Goal: Information Seeking & Learning: Learn about a topic

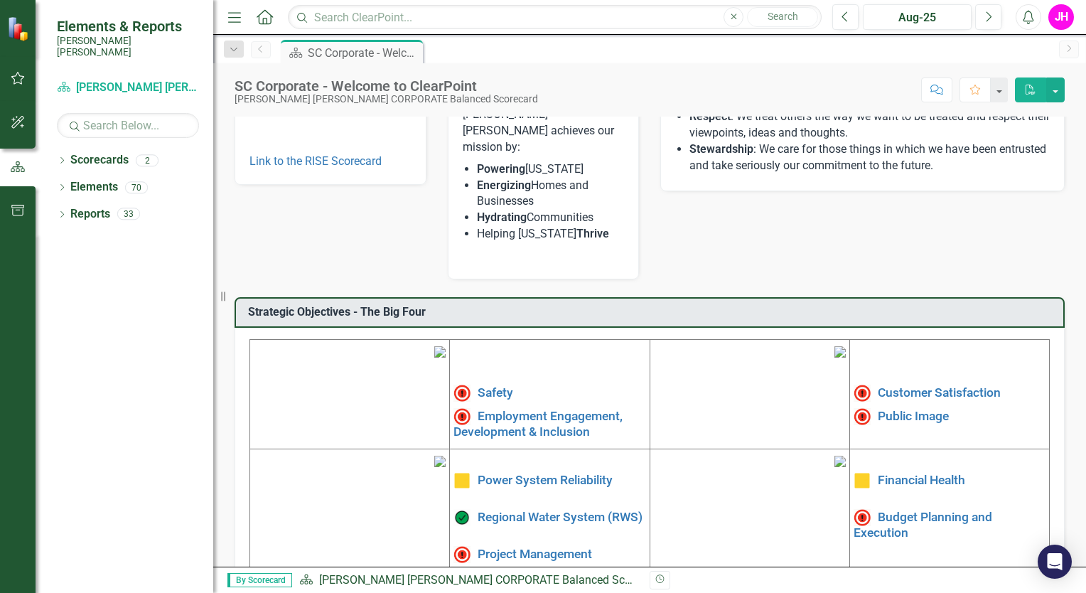
scroll to position [356, 0]
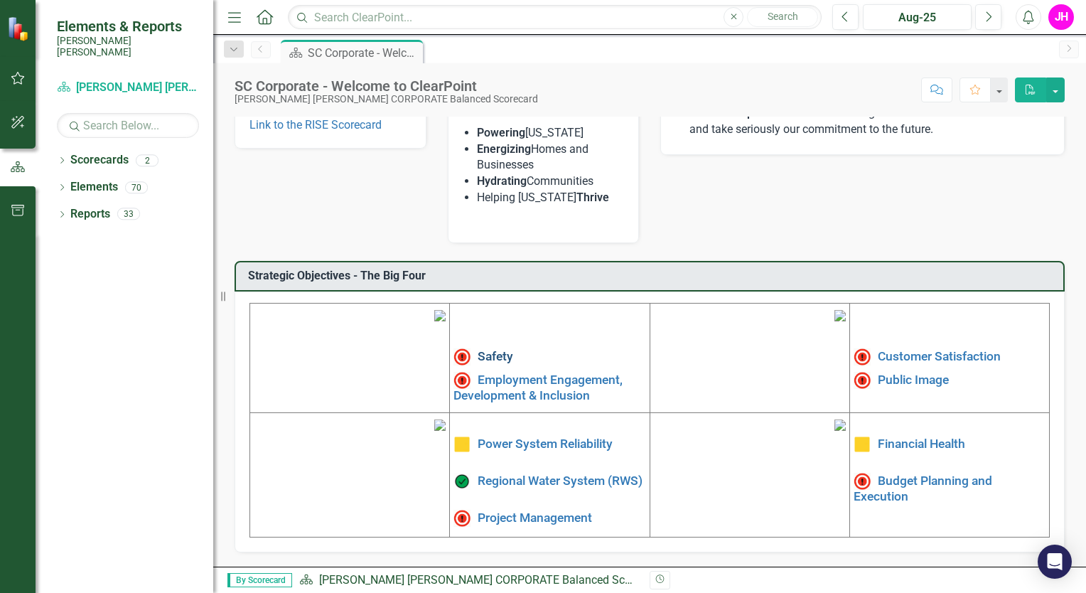
click at [486, 349] on link "Safety" at bounding box center [496, 356] width 36 height 14
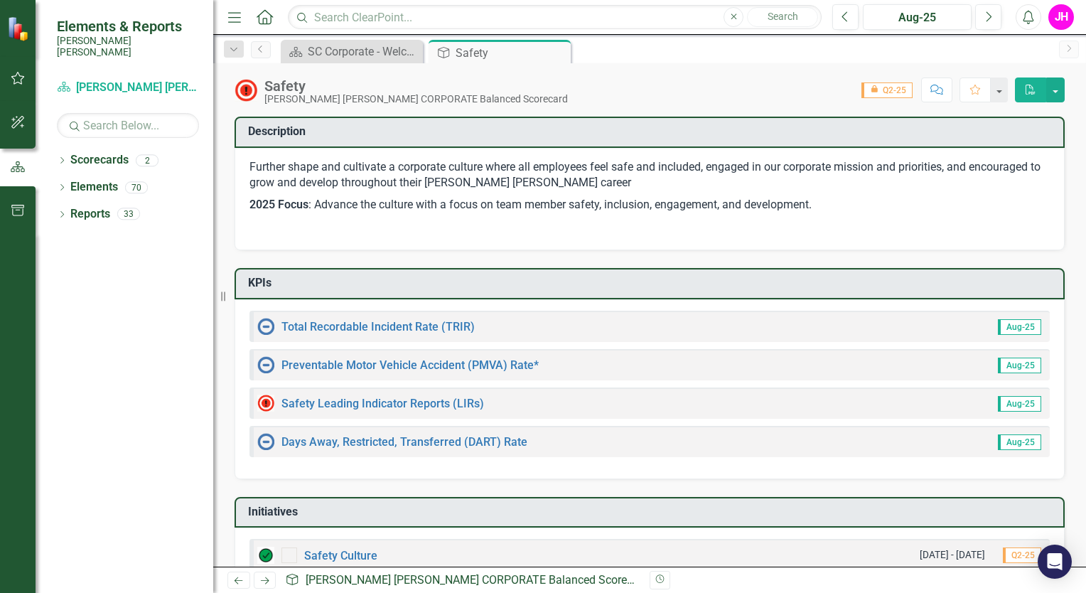
click at [269, 323] on img at bounding box center [265, 326] width 17 height 17
click at [262, 361] on img at bounding box center [265, 364] width 17 height 17
click at [445, 360] on link "Preventable Motor Vehicle Accident (PMVA) Rate*" at bounding box center [410, 365] width 257 height 14
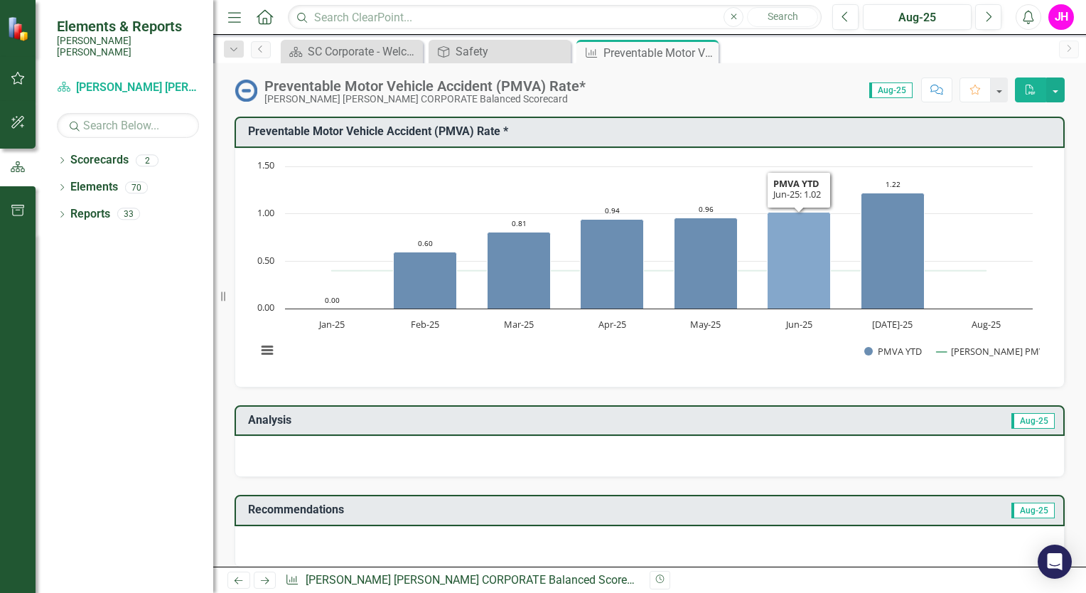
drag, startPoint x: 815, startPoint y: 250, endPoint x: 833, endPoint y: 247, distance: 18.7
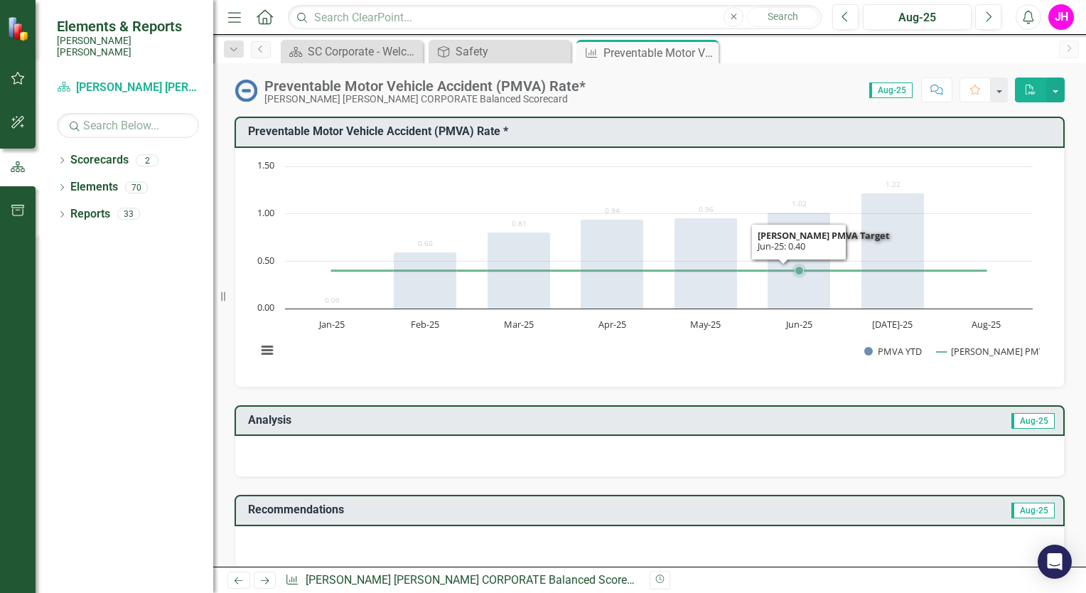
drag, startPoint x: 833, startPoint y: 247, endPoint x: 623, endPoint y: 375, distance: 246.3
click at [541, 375] on div "Chart Combination chart with 2 data series. Preventable Motor Vehicle Accident …" at bounding box center [650, 268] width 830 height 240
drag, startPoint x: 985, startPoint y: 269, endPoint x: 975, endPoint y: 269, distance: 10.7
drag, startPoint x: 975, startPoint y: 269, endPoint x: 953, endPoint y: 248, distance: 30.2
click at [541, 249] on rect "Interactive chart" at bounding box center [645, 265] width 791 height 213
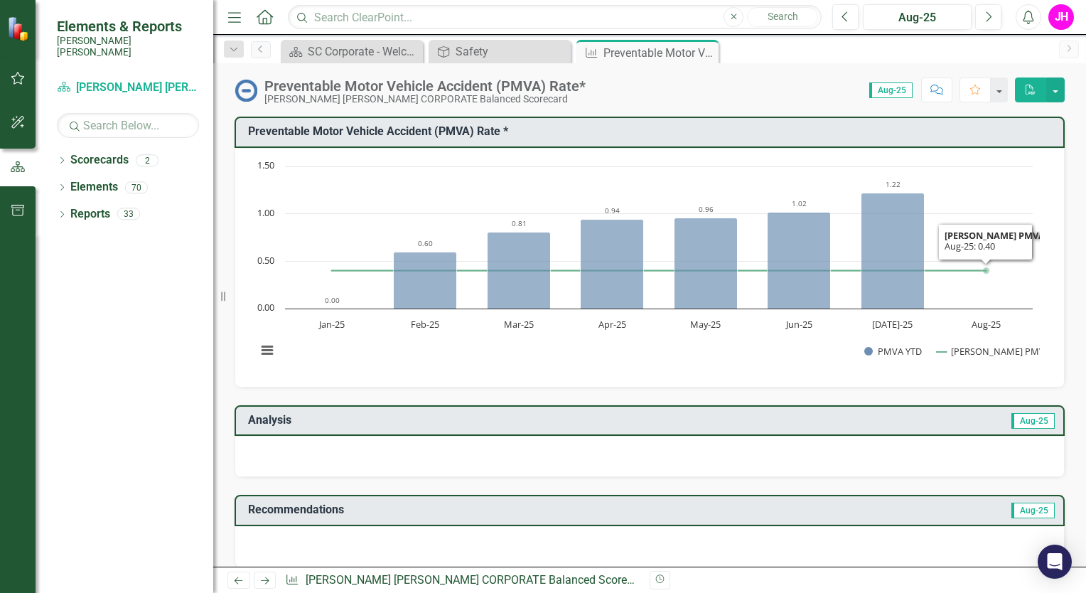
click at [541, 373] on div "Chart Combination chart with 2 data series. Preventable Motor Vehicle Accident …" at bounding box center [650, 268] width 830 height 240
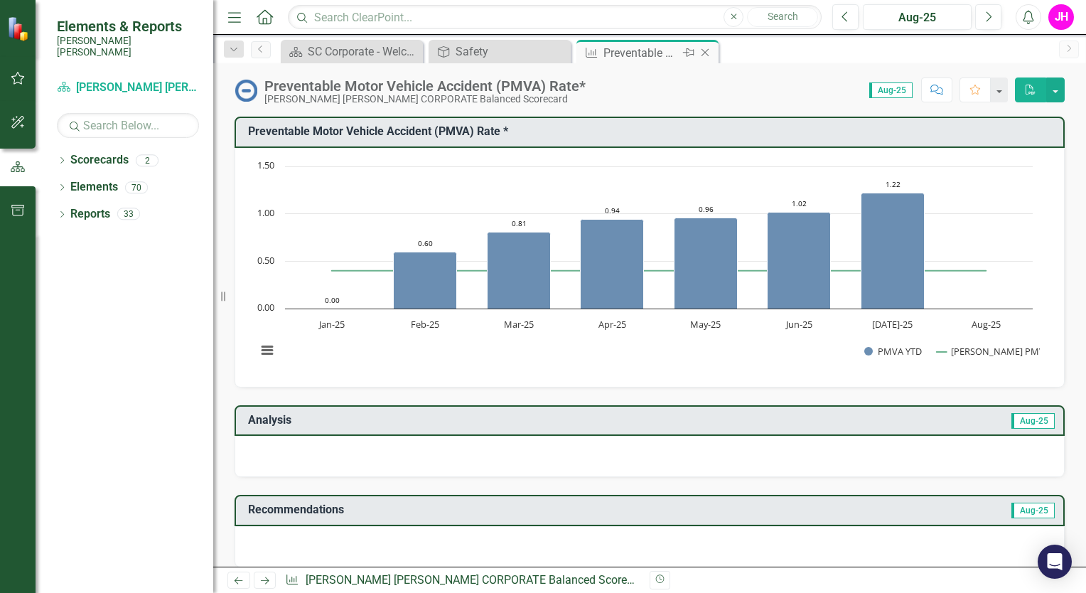
click at [541, 52] on div "Preventable Motor Vehicle Accident (PMVA) Rate*" at bounding box center [642, 53] width 76 height 18
drag, startPoint x: 478, startPoint y: 67, endPoint x: 485, endPoint y: 64, distance: 7.7
click at [485, 64] on div "Preventable Motor Vehicle Accident (PMVA) Rate* [PERSON_NAME] [PERSON_NAME] COR…" at bounding box center [649, 84] width 873 height 43
drag, startPoint x: 485, startPoint y: 64, endPoint x: 461, endPoint y: 49, distance: 28.4
click at [461, 49] on div "Safety" at bounding box center [503, 52] width 94 height 18
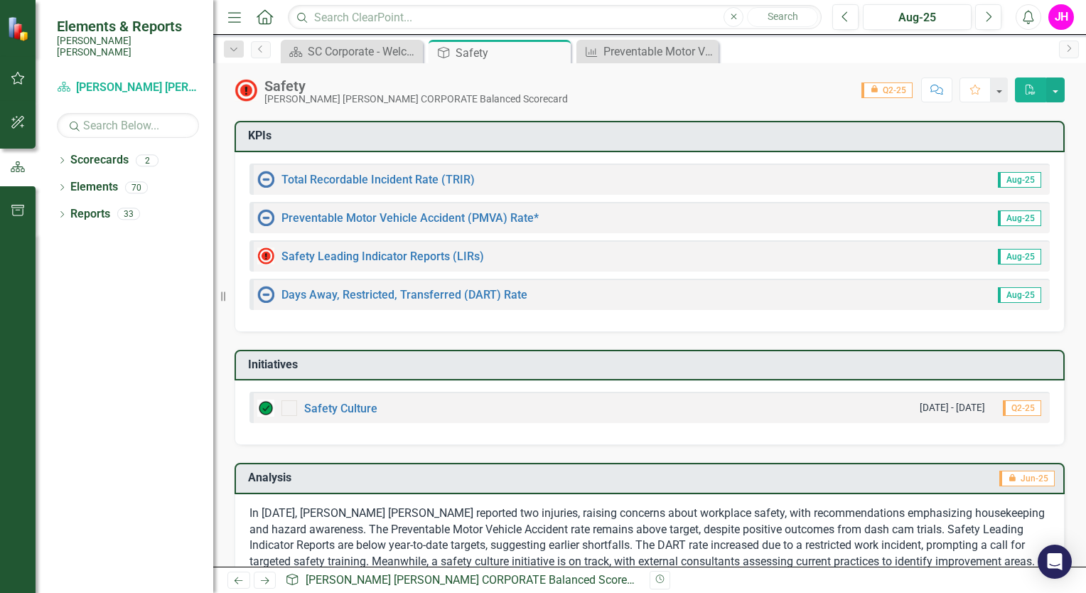
scroll to position [213, 0]
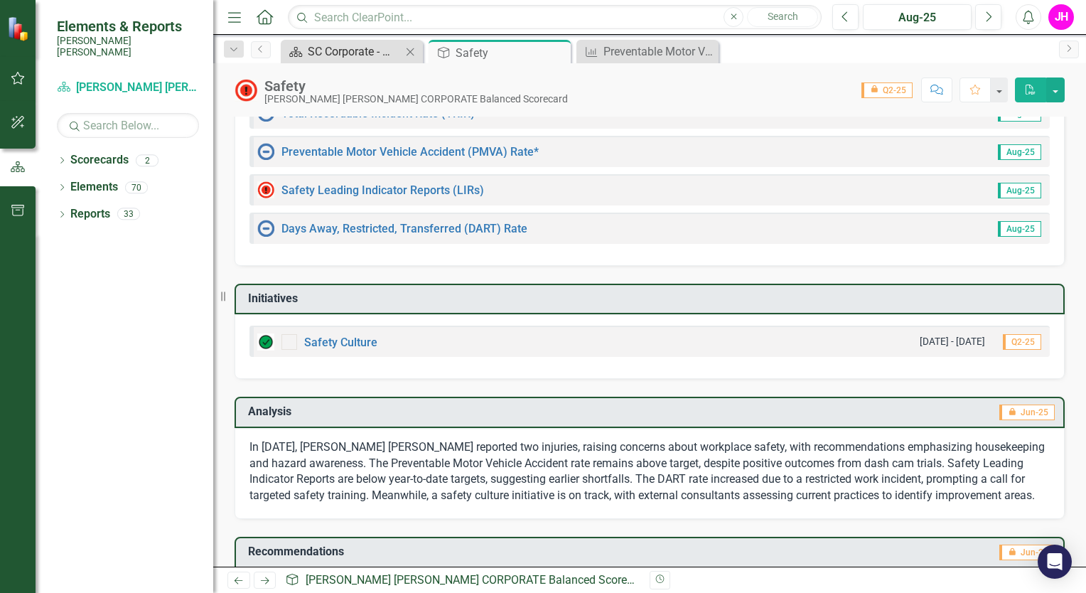
click at [330, 47] on div "SC Corporate - Welcome to ClearPoint" at bounding box center [355, 52] width 94 height 18
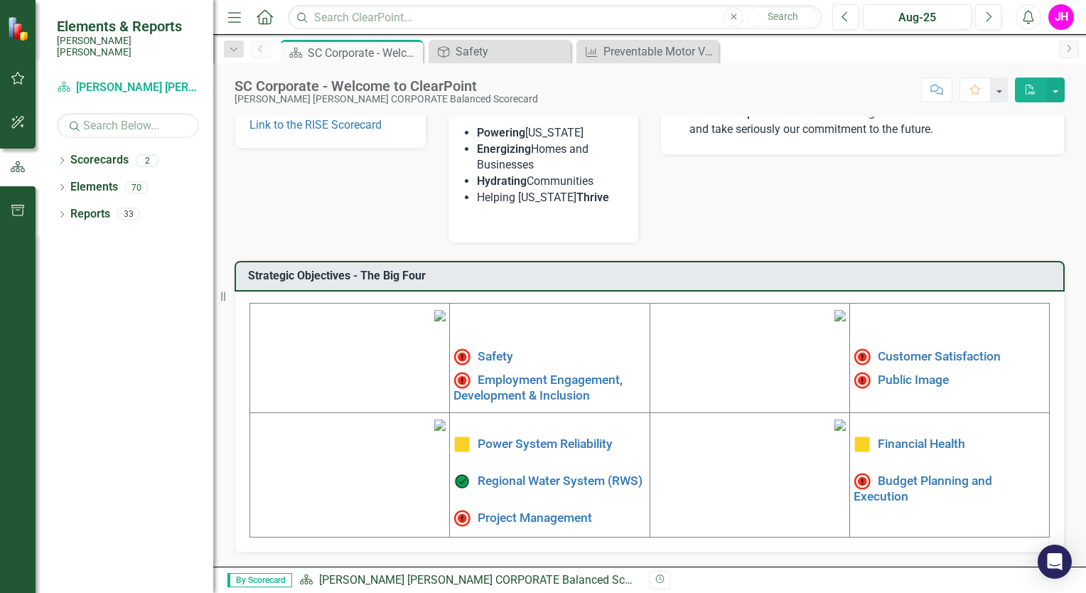
scroll to position [356, 0]
click at [496, 373] on link "Employment Engagement, Development & Inclusion" at bounding box center [538, 388] width 169 height 30
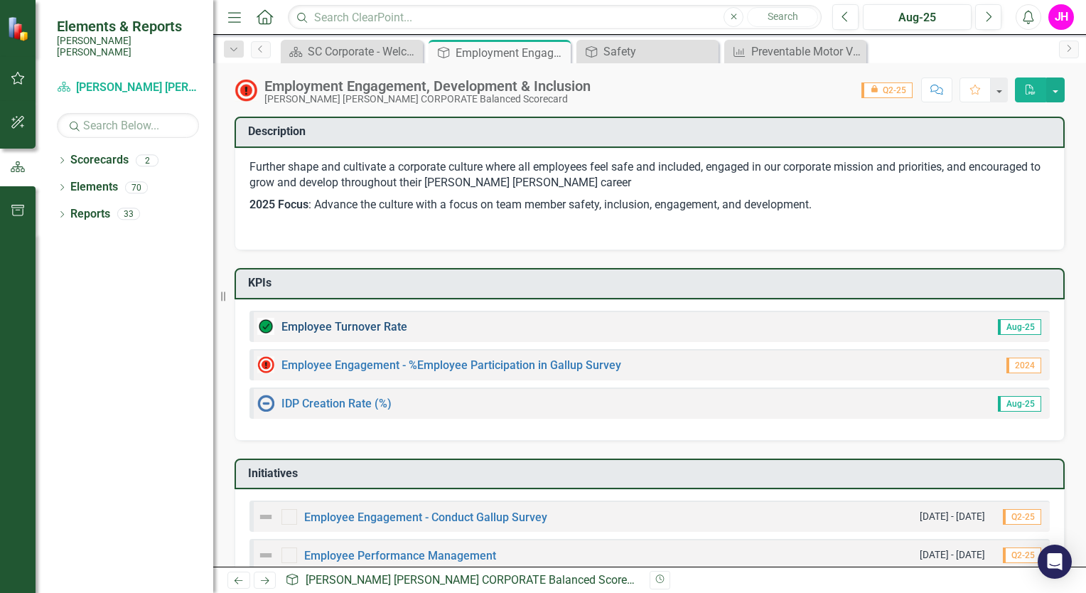
click at [363, 320] on link "Employee Turnover Rate​" at bounding box center [345, 327] width 126 height 14
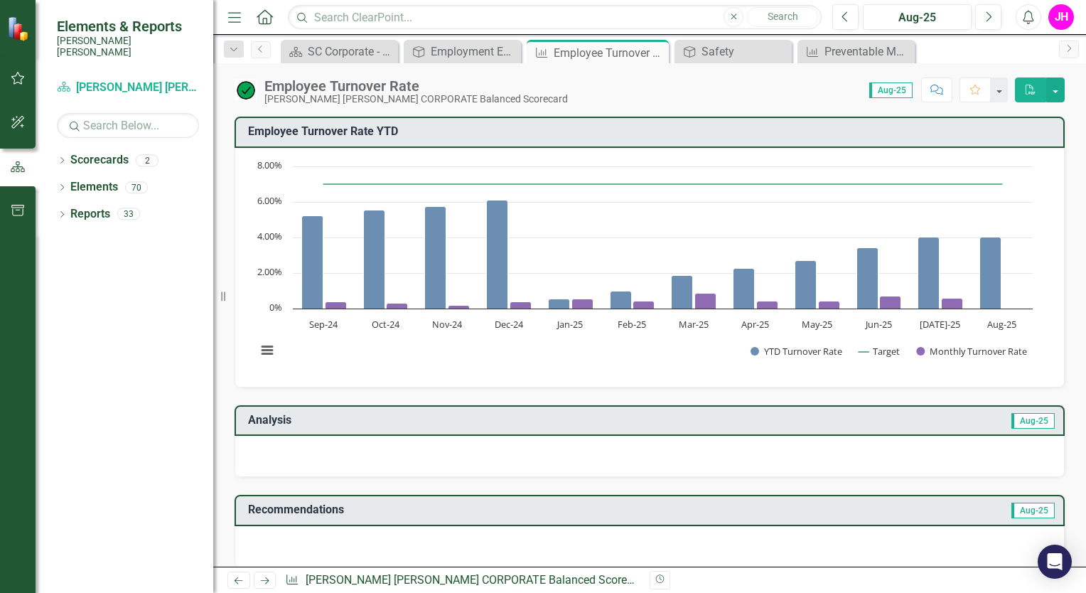
click at [4, 122] on button "button" at bounding box center [18, 123] width 32 height 30
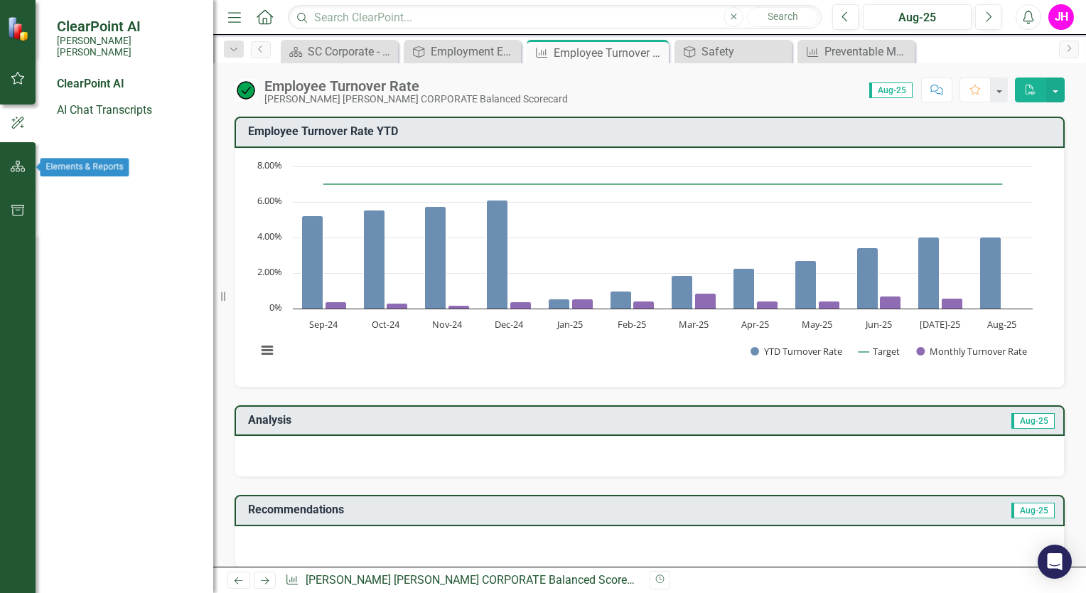
click at [11, 158] on button "button" at bounding box center [18, 167] width 32 height 30
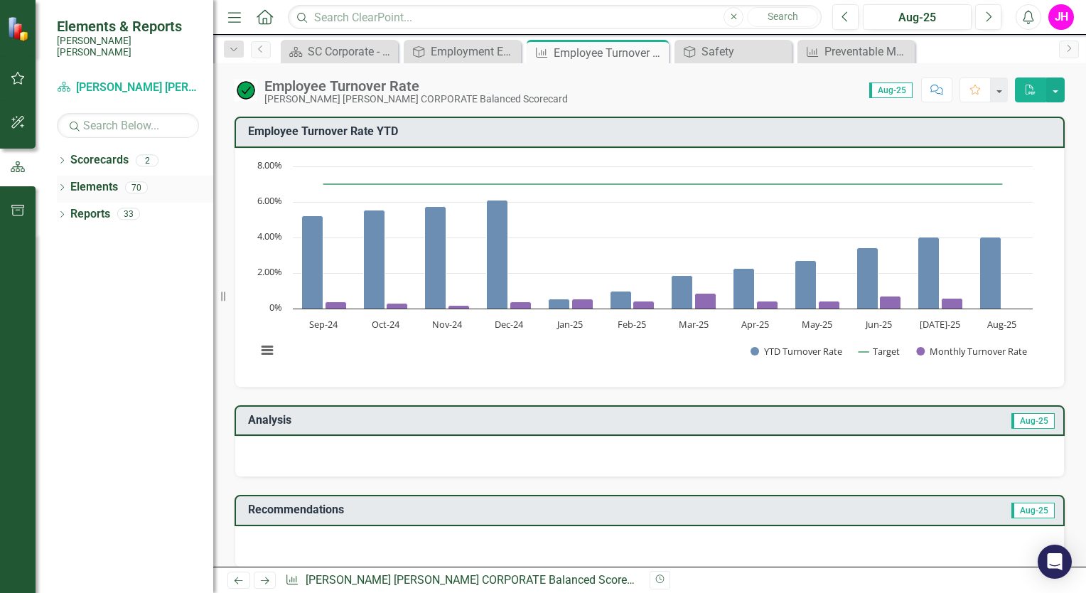
click at [58, 185] on icon "Dropdown" at bounding box center [62, 189] width 10 height 8
click at [70, 235] on icon "KPI" at bounding box center [63, 240] width 14 height 11
click at [99, 233] on link "KPI KPIs" at bounding box center [77, 241] width 43 height 16
click at [119, 206] on link "Objective Objectives" at bounding box center [92, 214] width 73 height 16
click at [75, 231] on div "Dropdown KPI KPIs 29" at bounding box center [128, 243] width 171 height 27
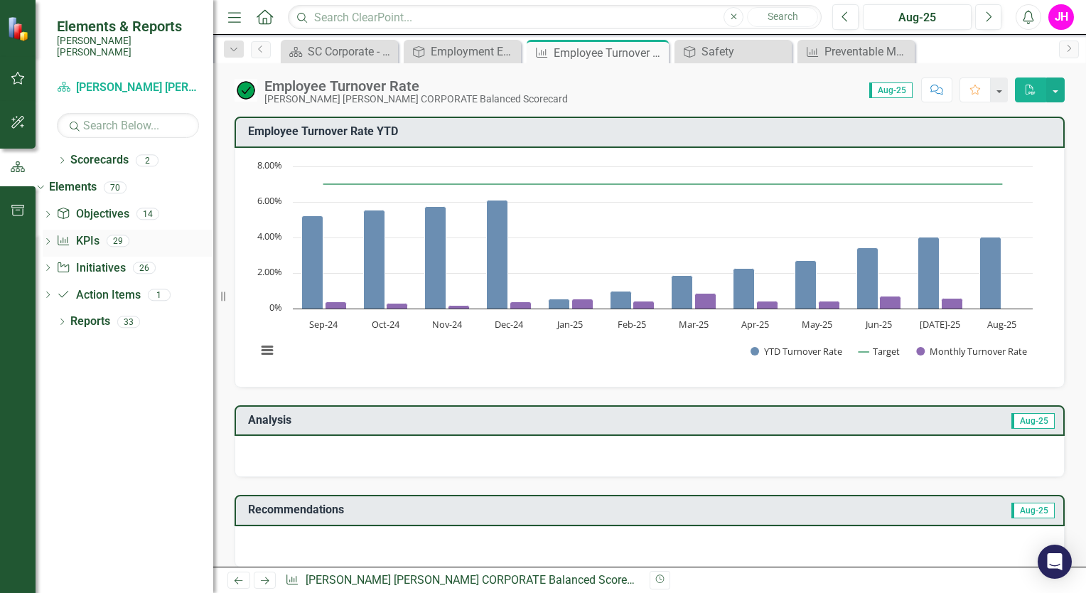
drag, startPoint x: 74, startPoint y: 233, endPoint x: 80, endPoint y: 237, distance: 7.3
click at [80, 237] on div "Dropdown KPI KPIs 29" at bounding box center [128, 243] width 171 height 27
click at [129, 235] on div "29" at bounding box center [118, 241] width 23 height 12
click at [99, 233] on link "KPI KPIs" at bounding box center [77, 241] width 43 height 16
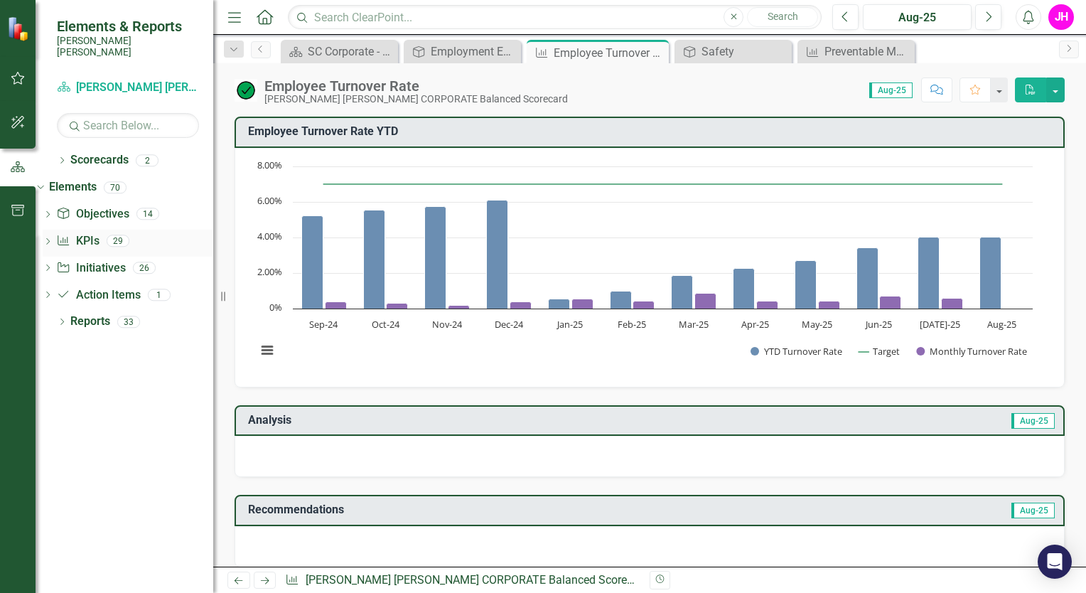
click at [129, 235] on div "29" at bounding box center [118, 241] width 23 height 12
click at [70, 294] on div "Dropdown Action Item Action Items 1" at bounding box center [128, 297] width 171 height 27
click at [68, 310] on div "Dropdown Reports 33" at bounding box center [135, 323] width 156 height 27
click at [63, 319] on icon "Dropdown" at bounding box center [62, 323] width 10 height 8
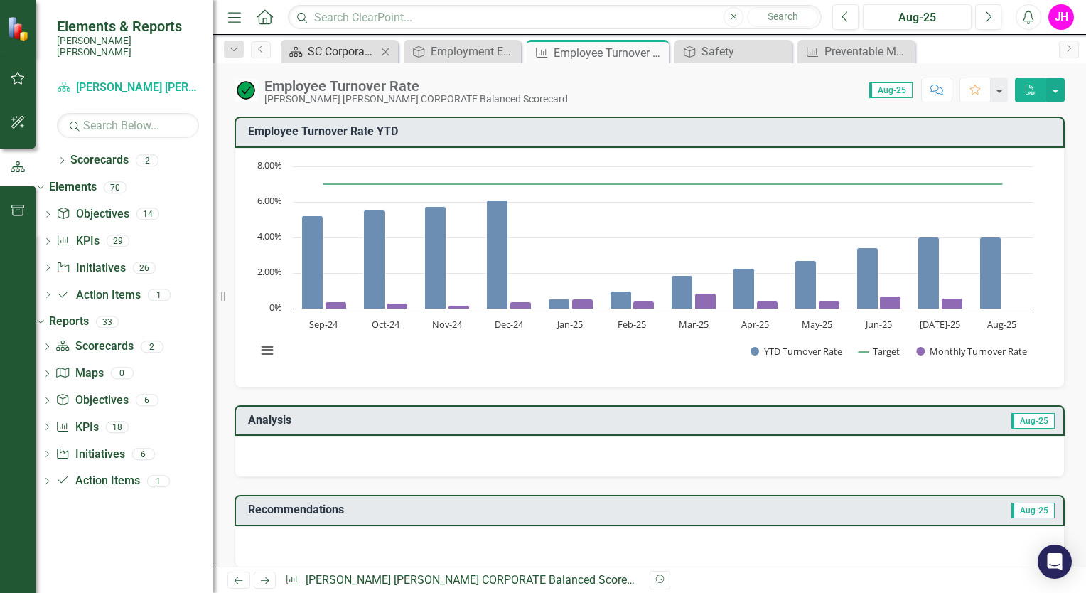
click at [317, 43] on div "SC Corporate - Welcome to ClearPoint" at bounding box center [342, 52] width 69 height 18
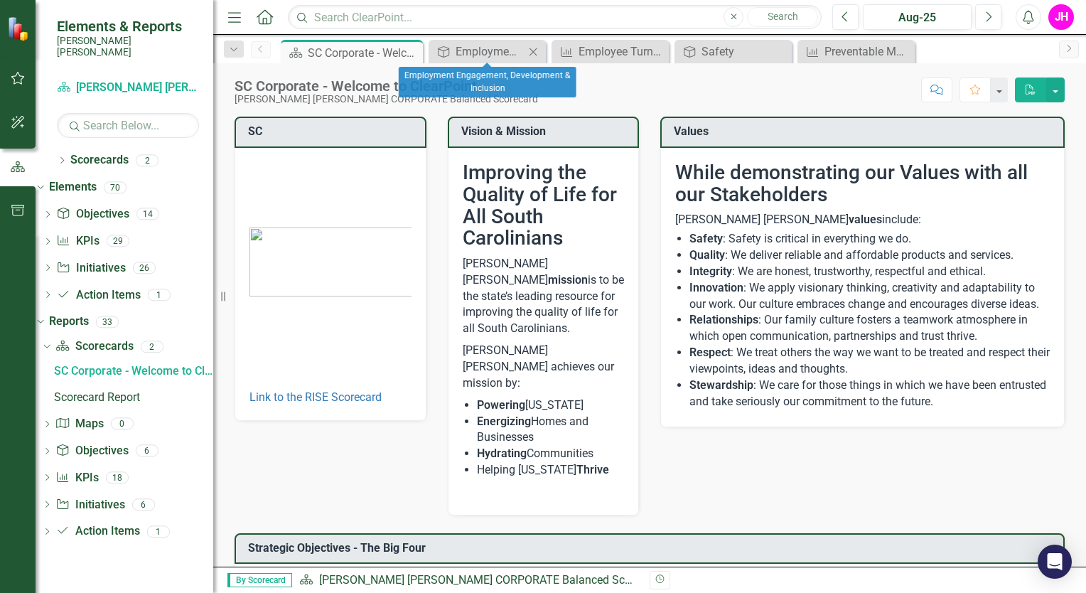
click at [533, 53] on icon "Close" at bounding box center [533, 51] width 14 height 11
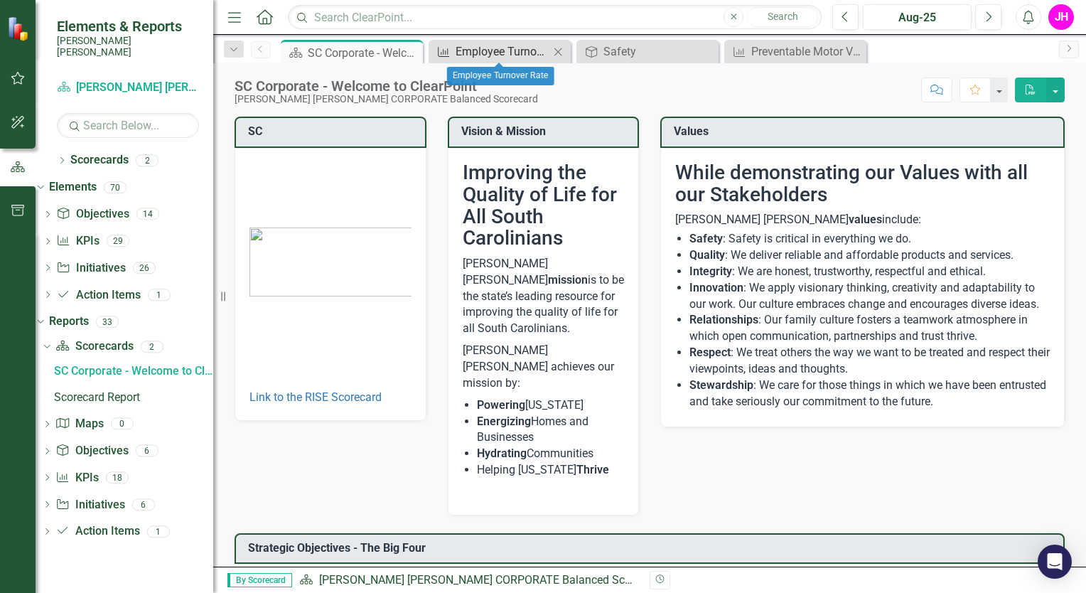
click at [525, 56] on div "Employee Turnover Rate​" at bounding box center [503, 52] width 94 height 18
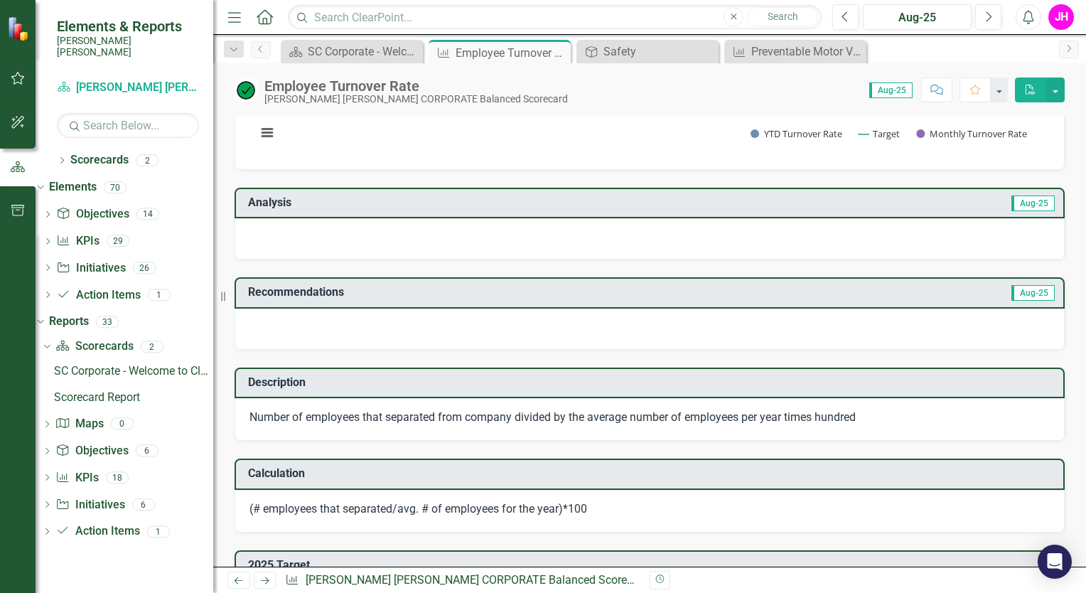
scroll to position [284, 0]
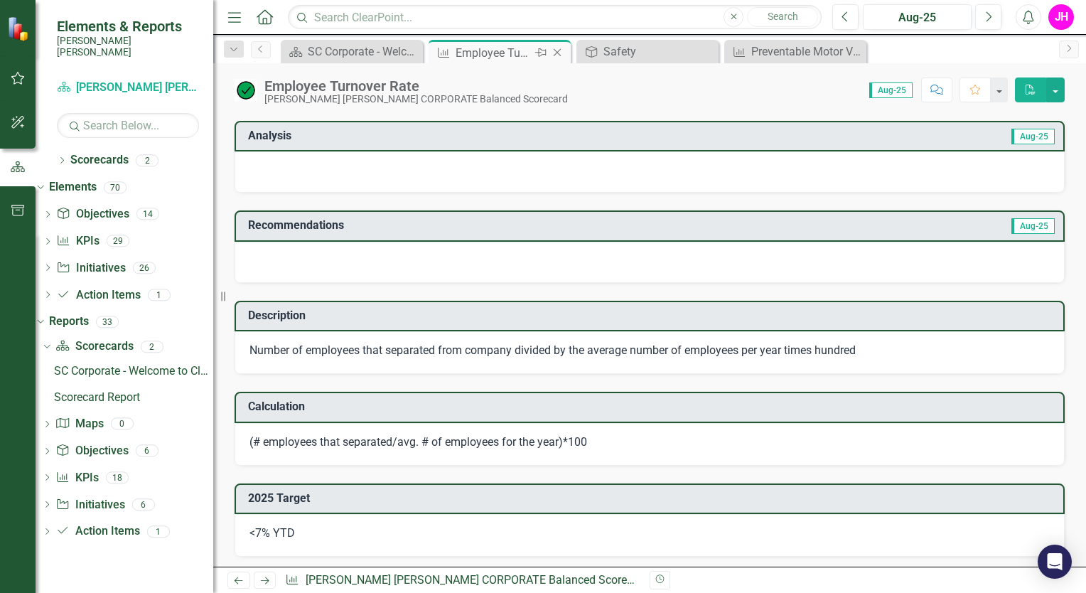
click at [541, 53] on icon at bounding box center [558, 53] width 8 height 8
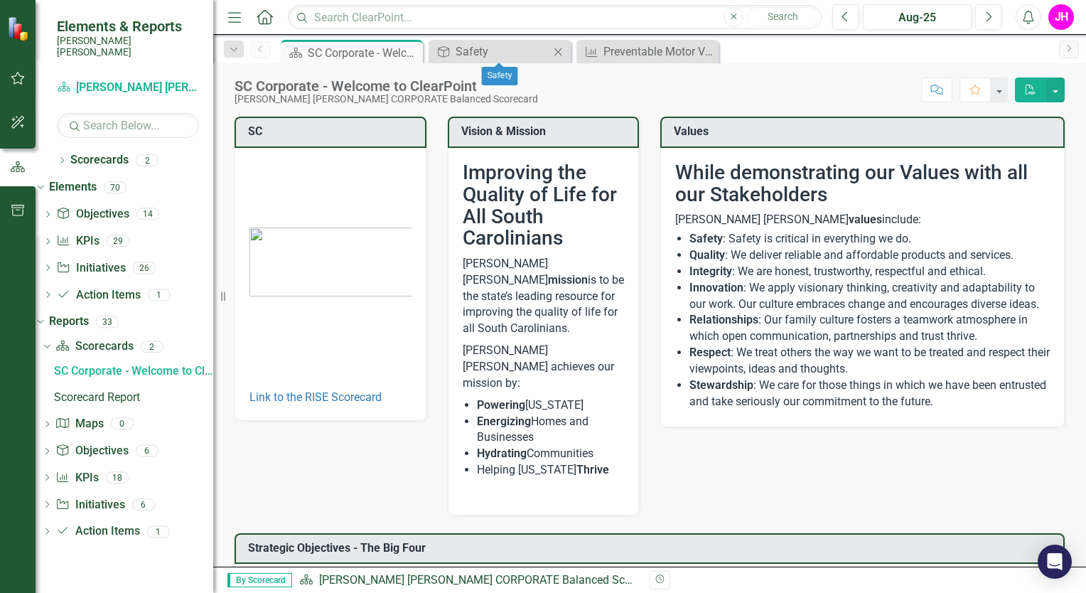
click at [541, 50] on icon "Close" at bounding box center [558, 51] width 14 height 11
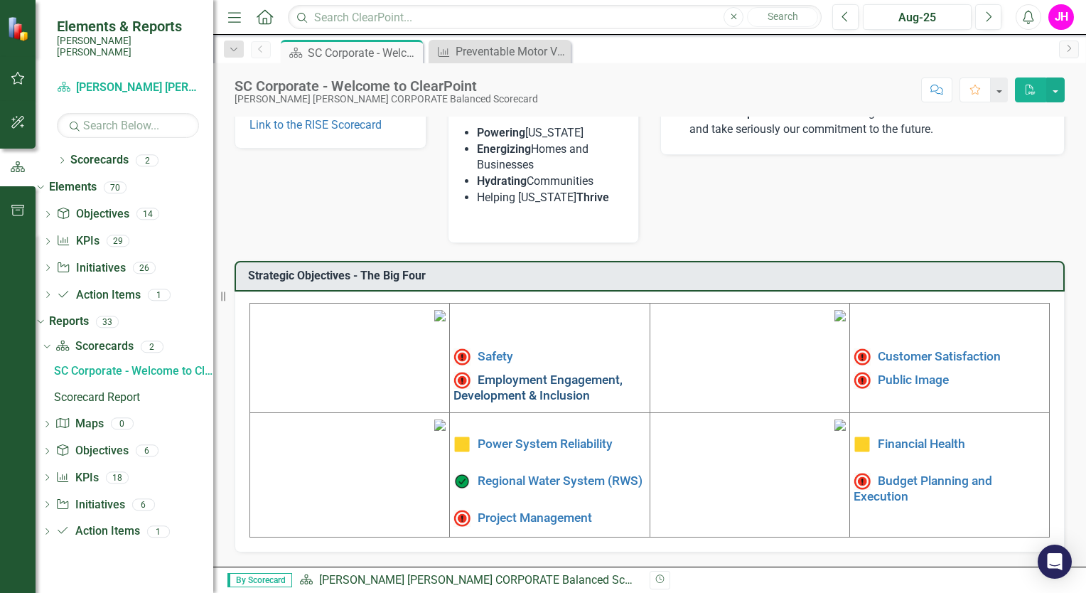
scroll to position [367, 0]
click at [541, 373] on link "Public Image" at bounding box center [913, 380] width 71 height 14
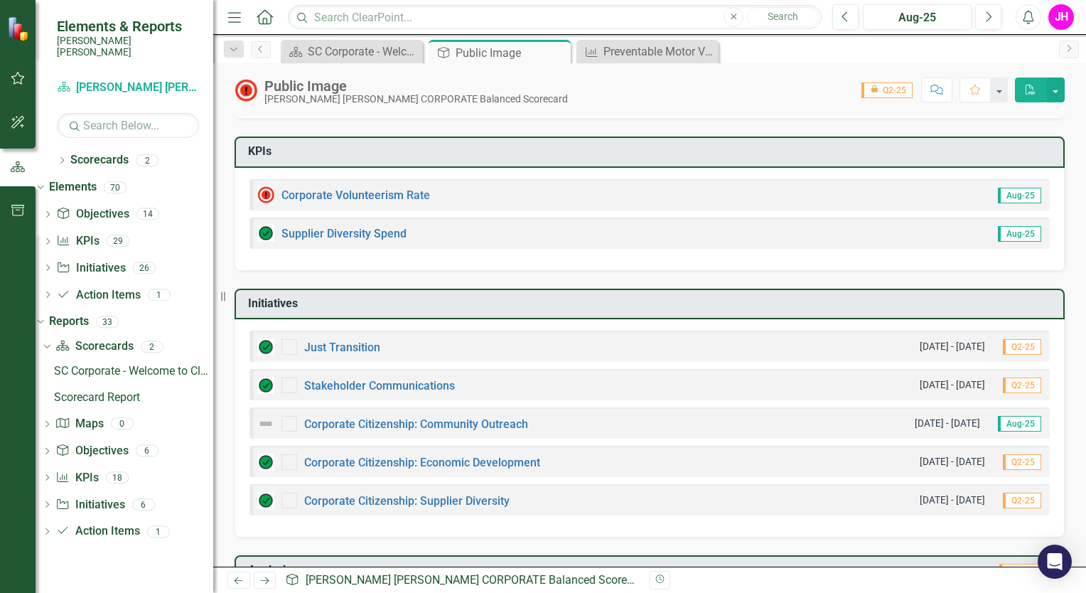
scroll to position [142, 0]
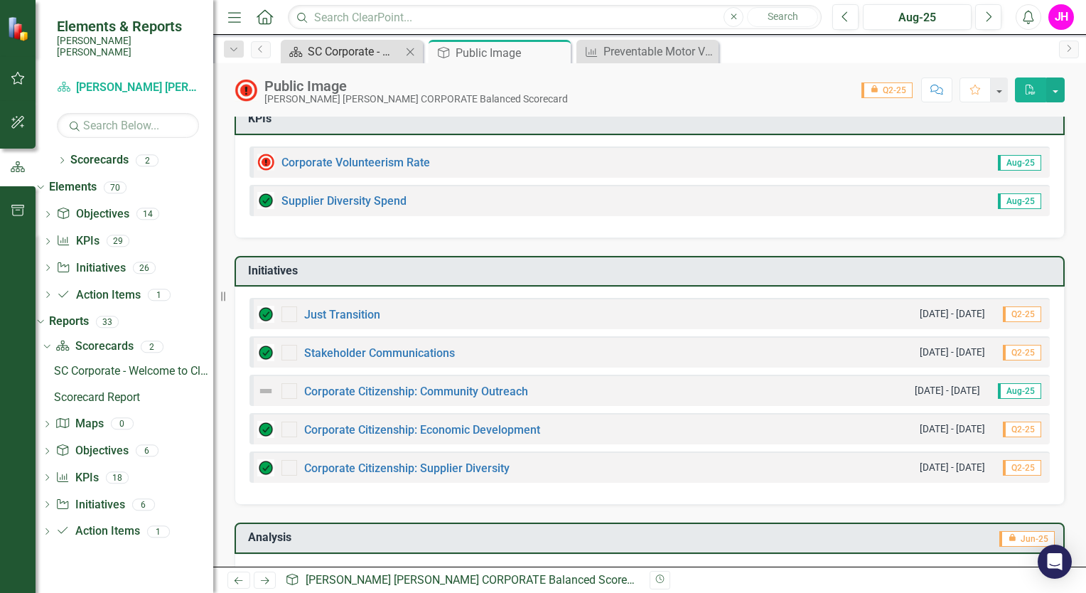
click at [324, 49] on div "SC Corporate - Welcome to ClearPoint" at bounding box center [355, 52] width 94 height 18
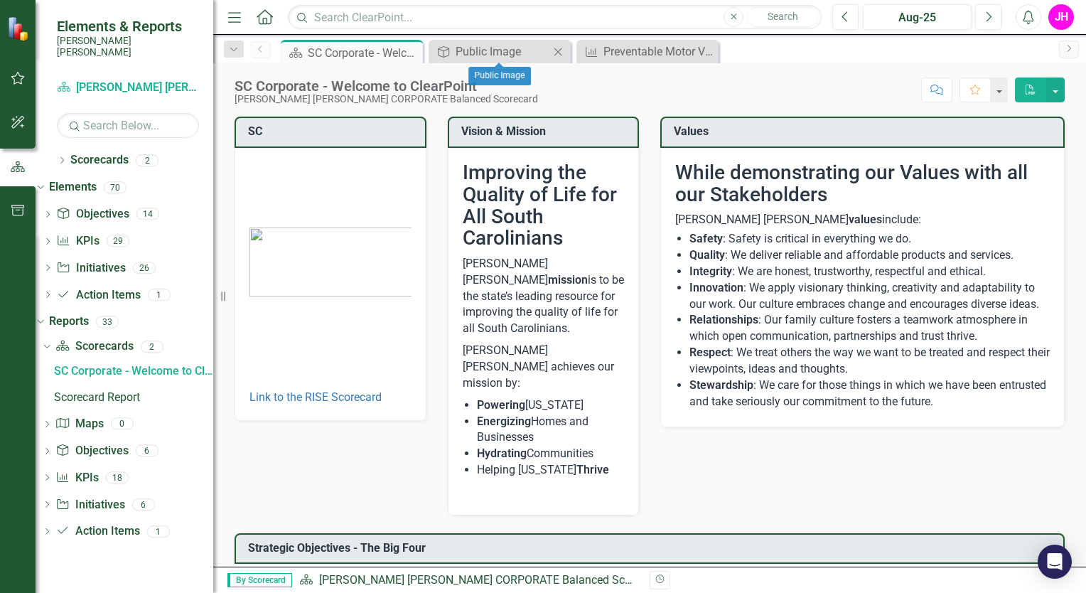
click at [541, 49] on icon at bounding box center [559, 52] width 8 height 8
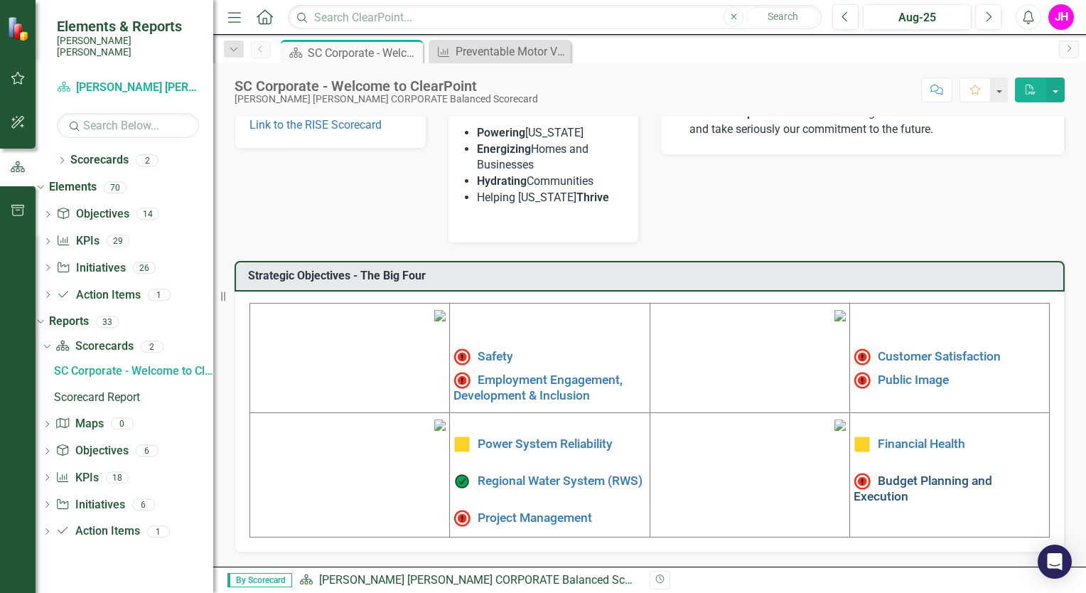
scroll to position [367, 0]
click at [541, 511] on link "Project Management" at bounding box center [535, 518] width 114 height 14
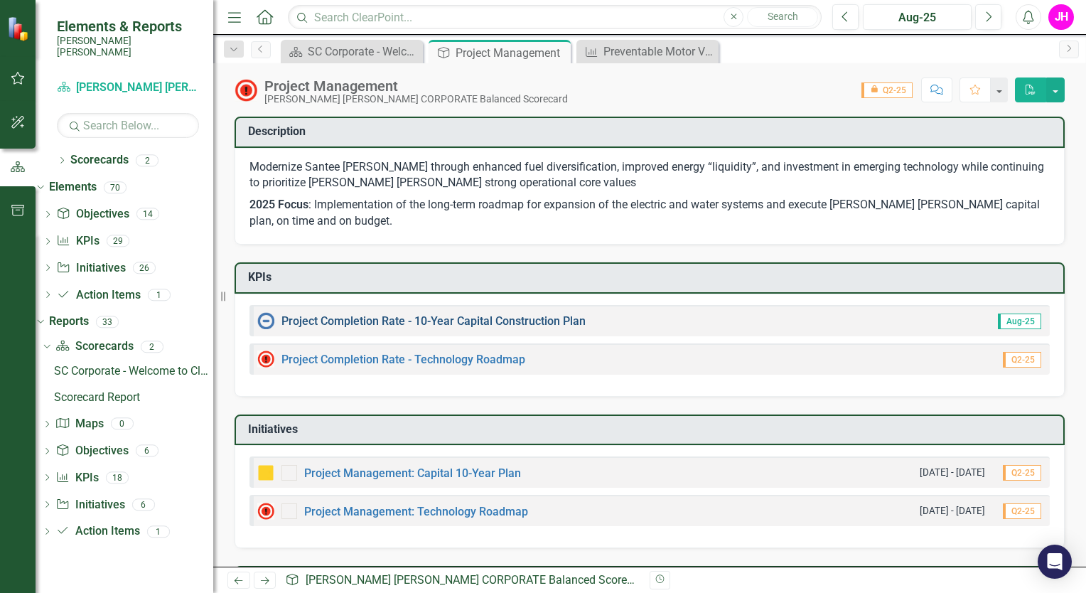
click at [405, 320] on link "Project Completion Rate - 10-Year Capital Construction Plan" at bounding box center [434, 321] width 304 height 14
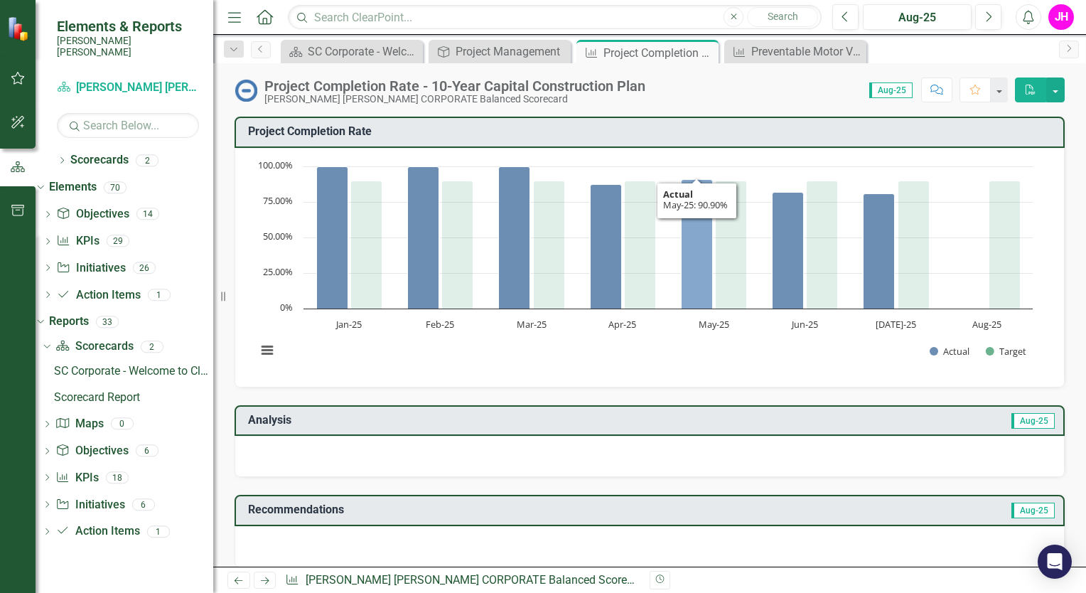
click at [541, 263] on icon "May-25, 90.9. Actual." at bounding box center [697, 243] width 31 height 129
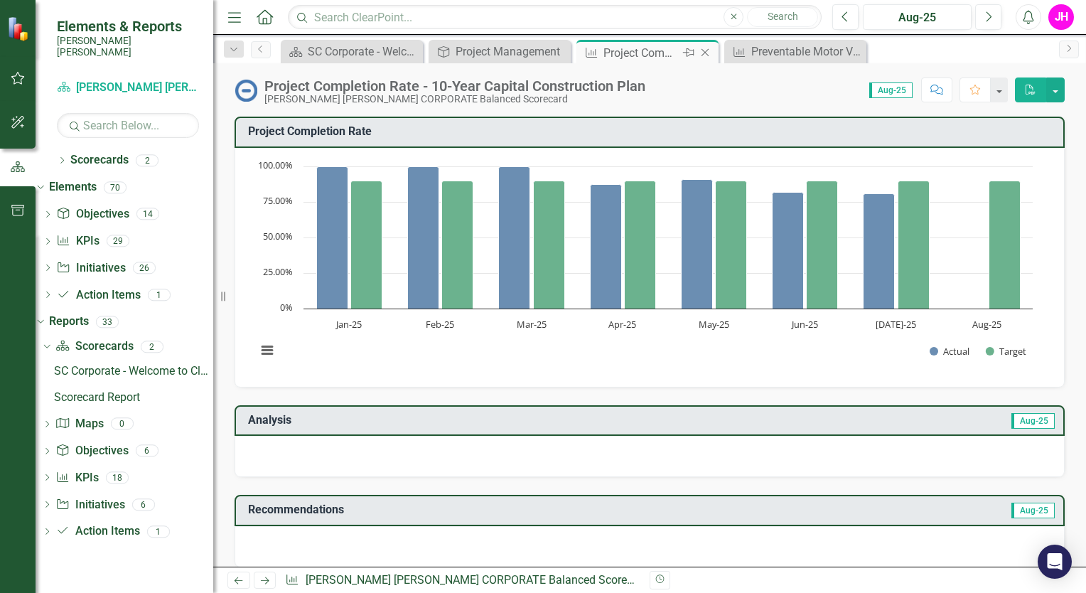
click at [541, 47] on icon "Close" at bounding box center [705, 52] width 14 height 11
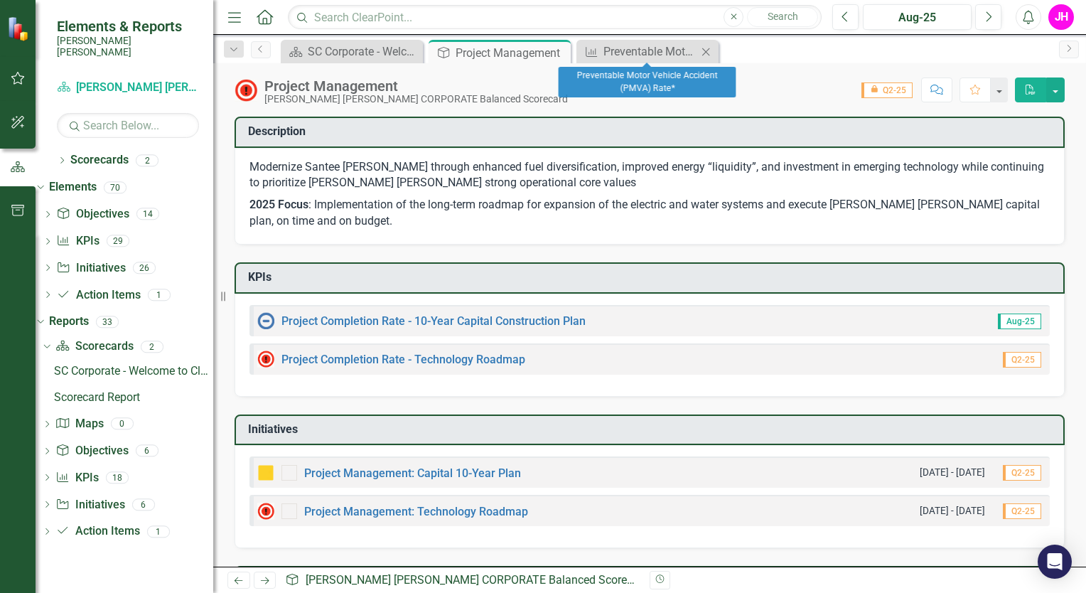
click at [541, 50] on icon at bounding box center [706, 52] width 8 height 8
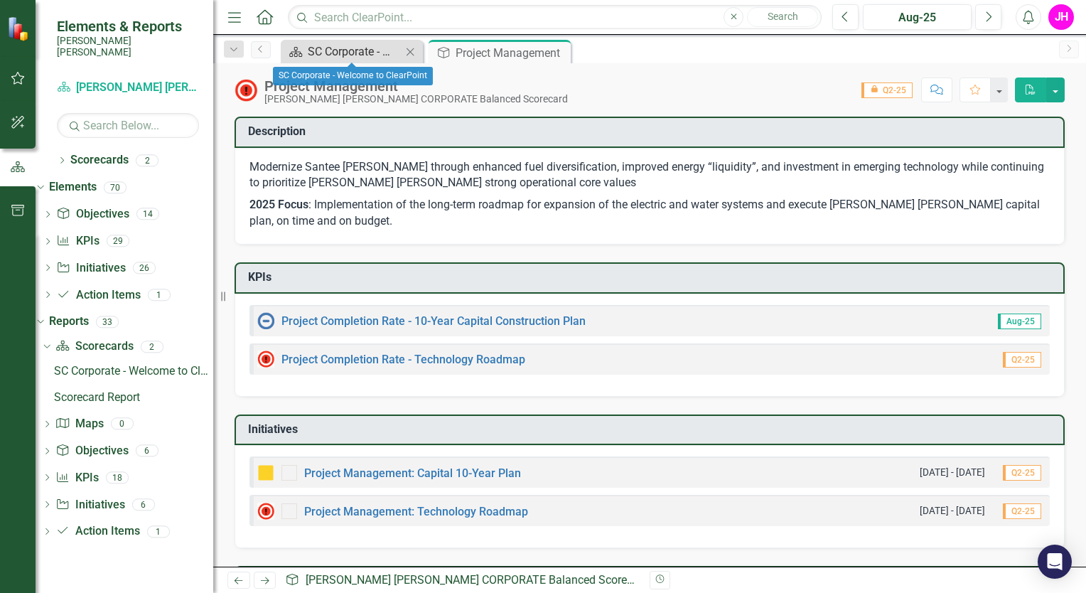
click at [370, 45] on div "SC Corporate - Welcome to ClearPoint" at bounding box center [355, 52] width 94 height 18
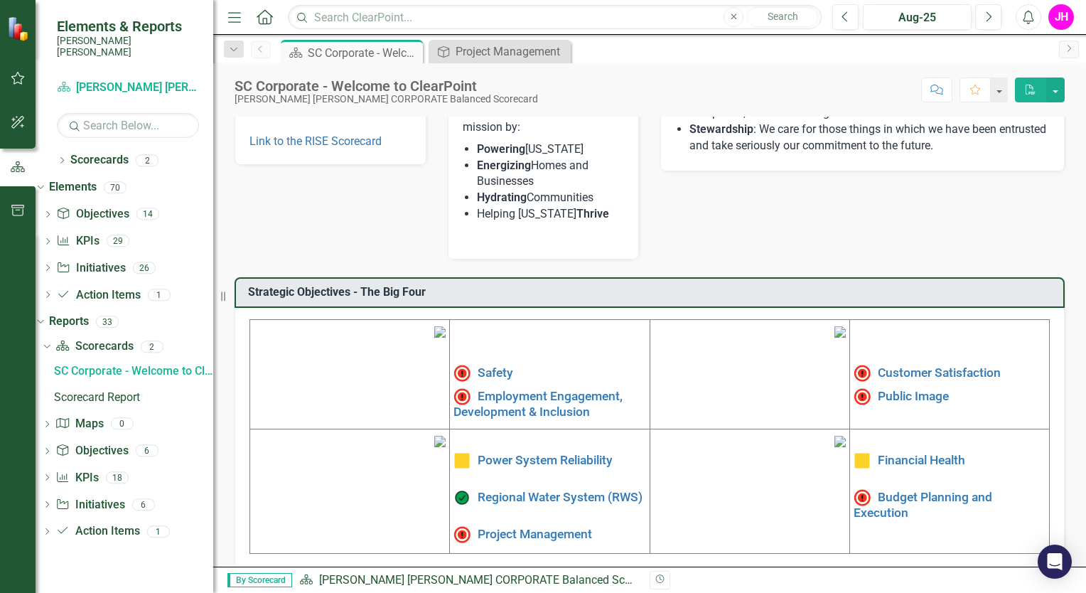
scroll to position [367, 0]
